Goal: Transaction & Acquisition: Purchase product/service

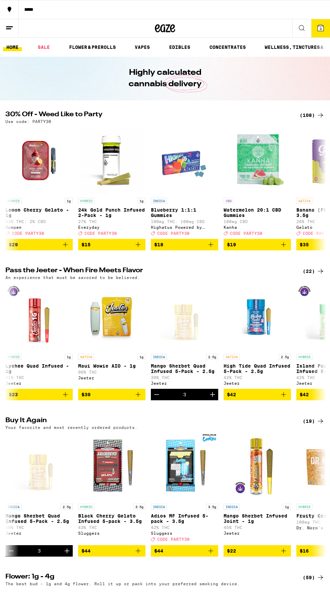
click at [315, 312] on img "Open page for Island Papaya Quad Infused 5-Pack - 2.5g from Jeeter" at bounding box center [329, 316] width 67 height 67
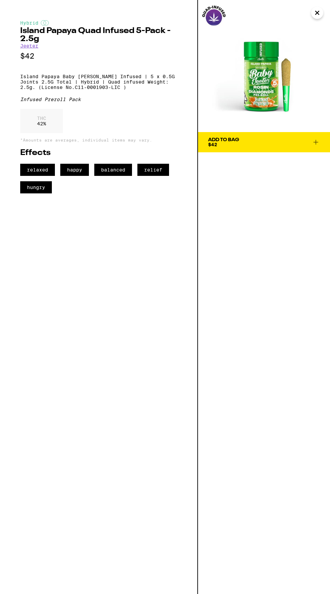
click at [271, 515] on div "Add To Bag $42" at bounding box center [264, 297] width 132 height 594
click at [300, 20] on img at bounding box center [264, 66] width 132 height 132
click at [314, 13] on icon "Close" at bounding box center [317, 13] width 8 height 10
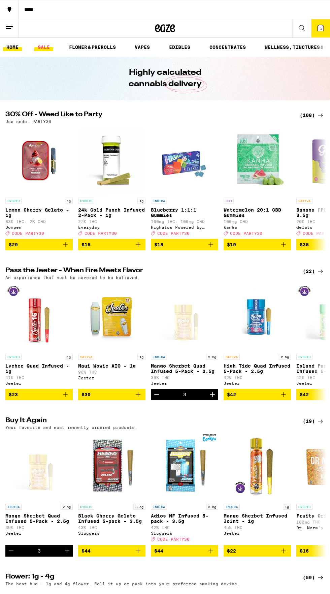
click at [41, 47] on link "SALE" at bounding box center [43, 47] width 19 height 8
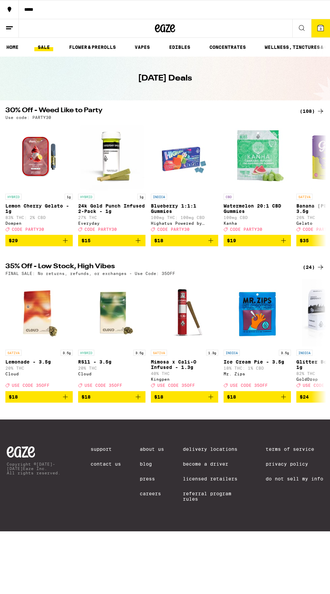
click at [32, 9] on div "*****" at bounding box center [174, 9] width 311 height 5
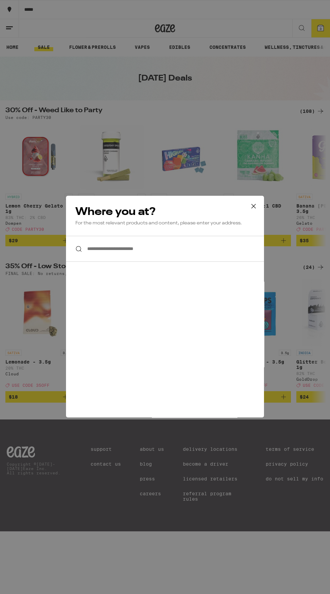
click at [216, 247] on input "**********" at bounding box center [165, 249] width 198 height 26
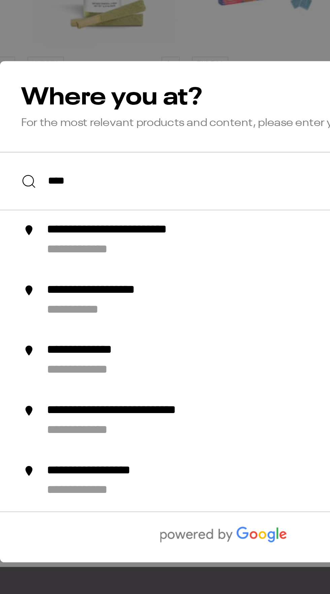
click at [170, 280] on div "**********" at bounding box center [178, 275] width 183 height 16
type input "**********"
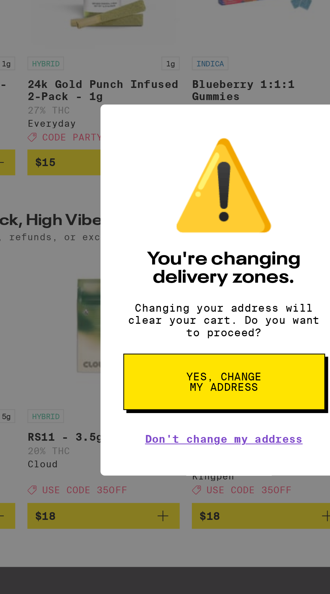
click at [189, 338] on button "Yes, change my address" at bounding box center [165, 337] width 89 height 25
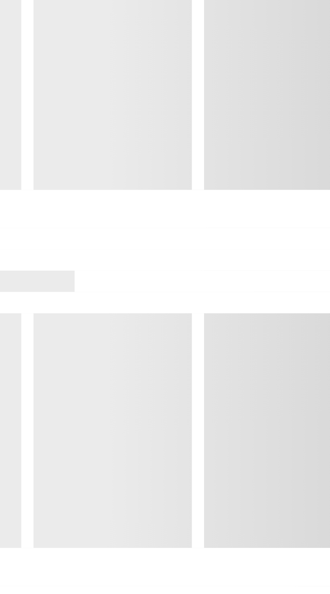
scroll to position [356, 0]
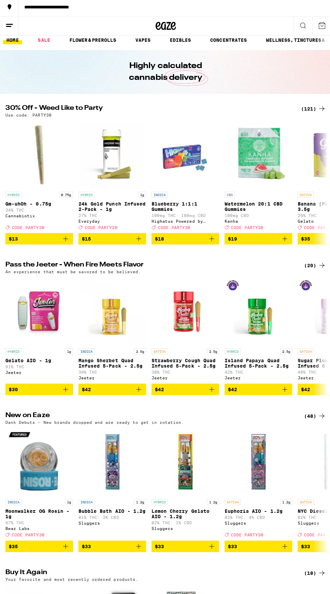
scroll to position [14, 0]
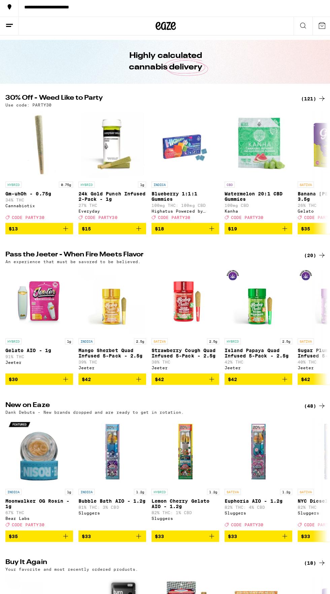
click at [307, 100] on div "(121)" at bounding box center [312, 101] width 25 height 8
click at [320, 102] on icon at bounding box center [321, 101] width 8 height 8
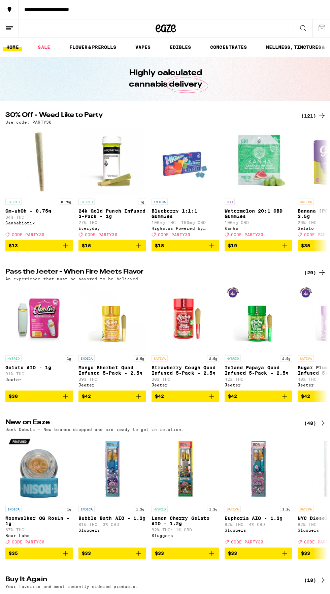
click at [310, 36] on button at bounding box center [301, 28] width 19 height 19
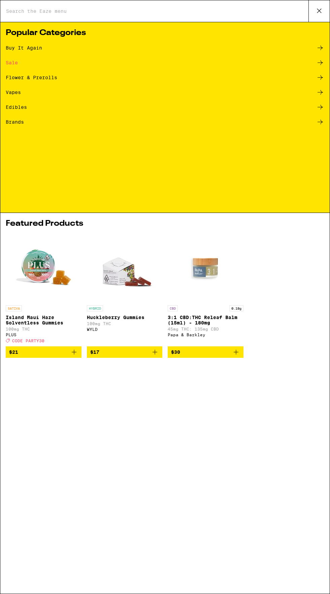
click at [318, 11] on icon at bounding box center [319, 11] width 10 height 10
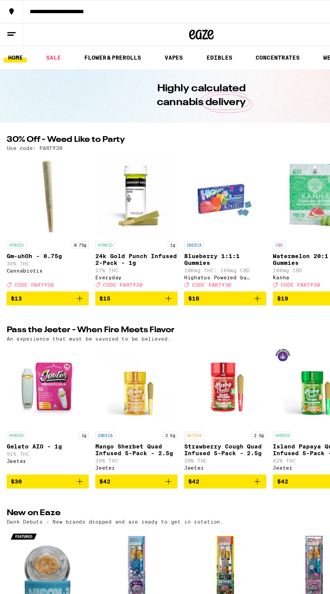
scroll to position [0, 0]
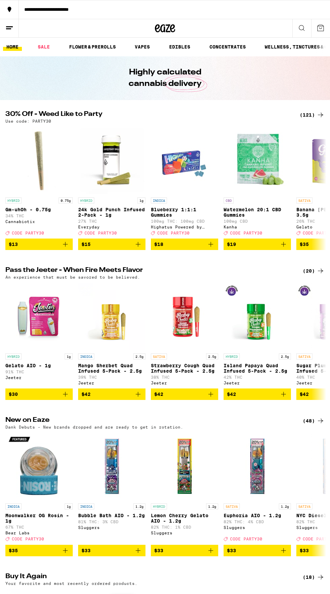
click at [10, 28] on icon at bounding box center [9, 28] width 8 height 8
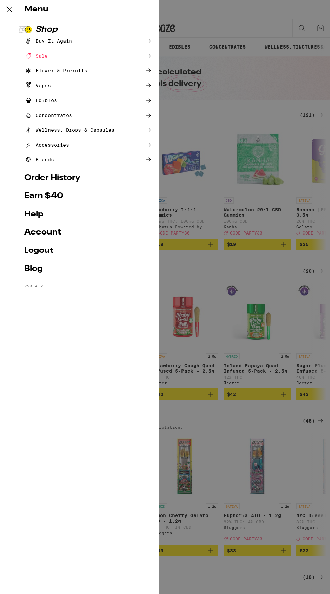
click at [87, 233] on link "Account" at bounding box center [88, 232] width 128 height 8
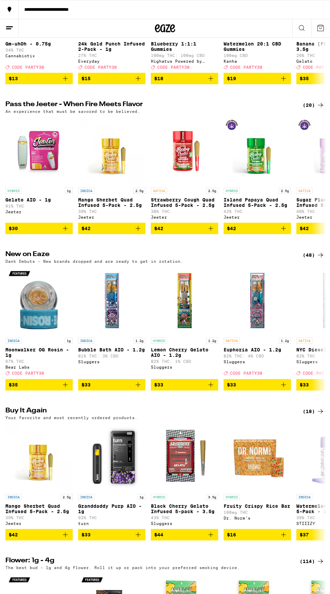
scroll to position [159, 0]
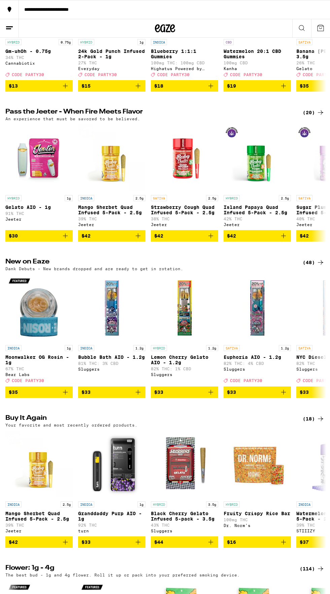
click at [309, 117] on div "(20)" at bounding box center [314, 112] width 22 height 8
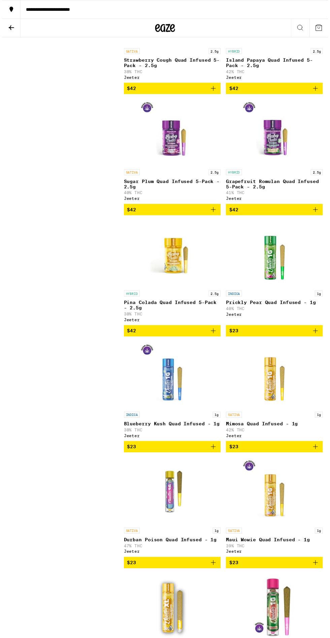
scroll to position [268, 0]
